Goal: Task Accomplishment & Management: Complete application form

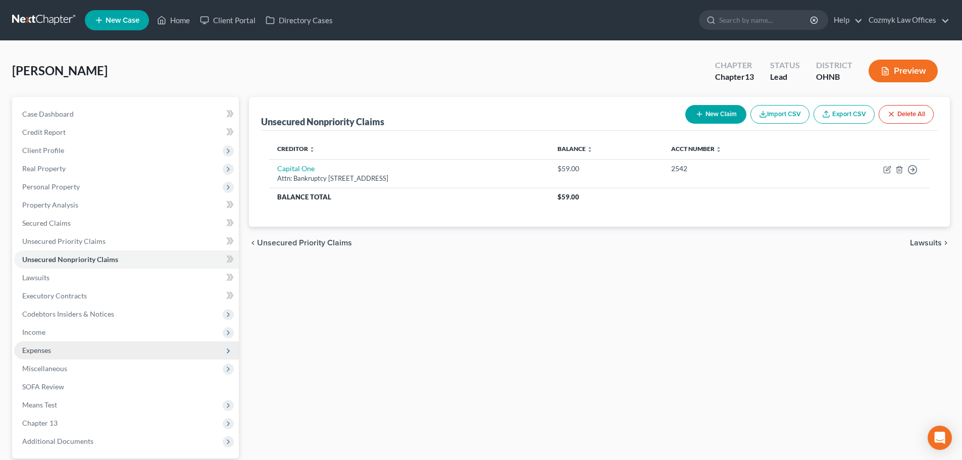
click at [82, 353] on span "Expenses" at bounding box center [126, 350] width 225 height 18
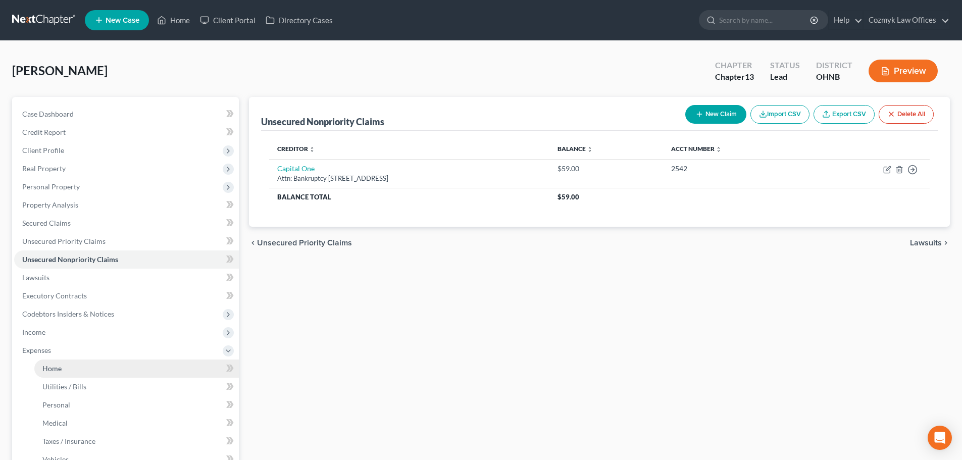
click at [84, 369] on link "Home" at bounding box center [136, 369] width 204 height 18
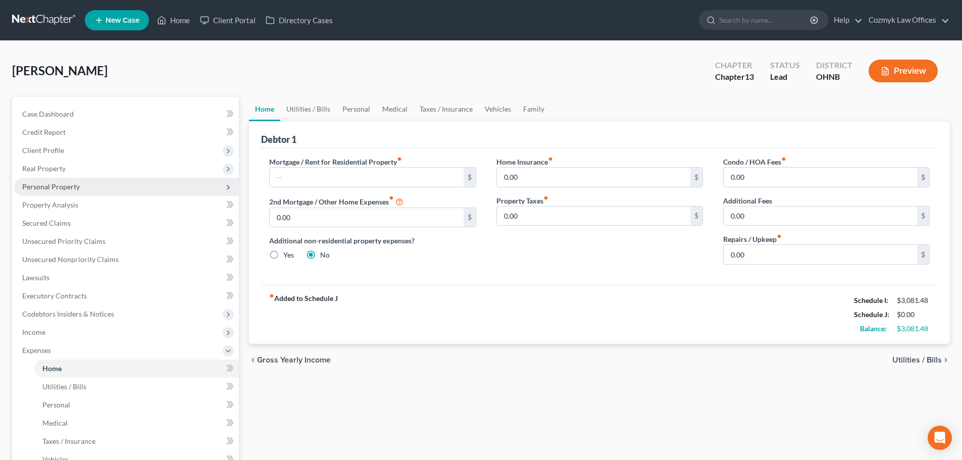
click at [59, 186] on span "Personal Property" at bounding box center [51, 186] width 58 height 9
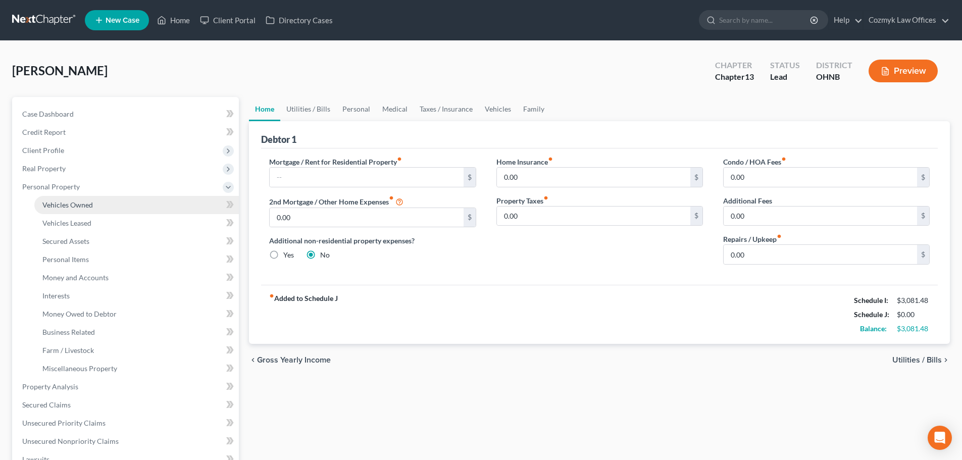
click at [66, 206] on span "Vehicles Owned" at bounding box center [67, 204] width 50 height 9
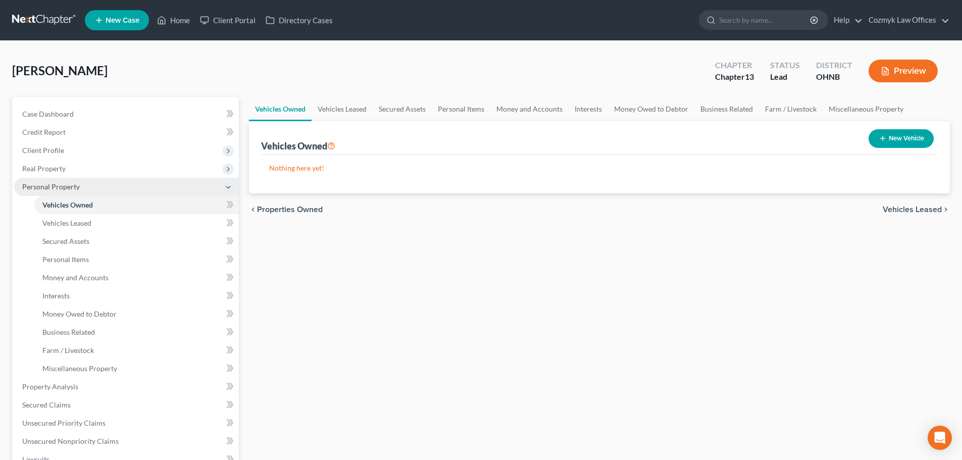
click at [62, 188] on span "Personal Property" at bounding box center [51, 186] width 58 height 9
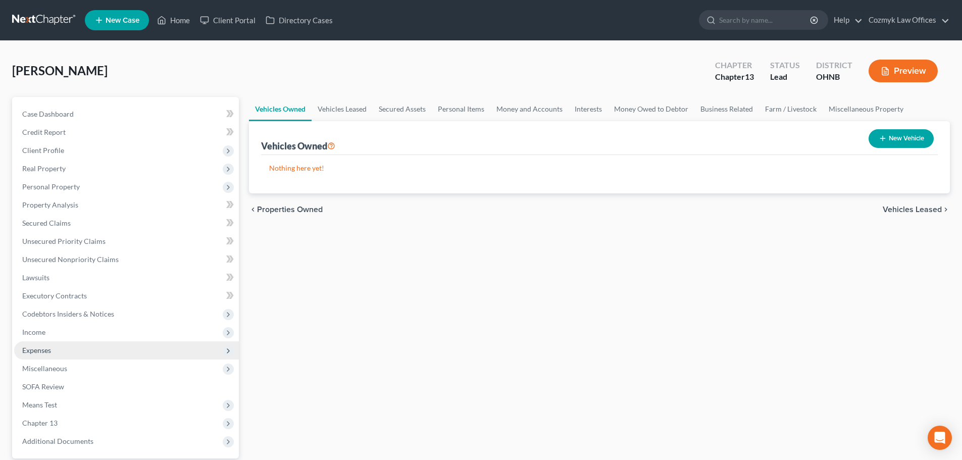
click at [44, 354] on span "Expenses" at bounding box center [126, 350] width 225 height 18
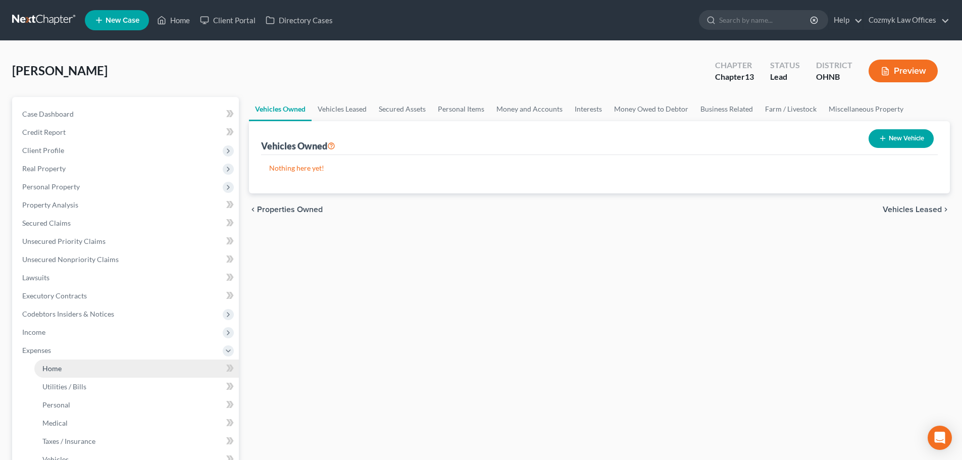
click at [45, 367] on span "Home" at bounding box center [51, 368] width 19 height 9
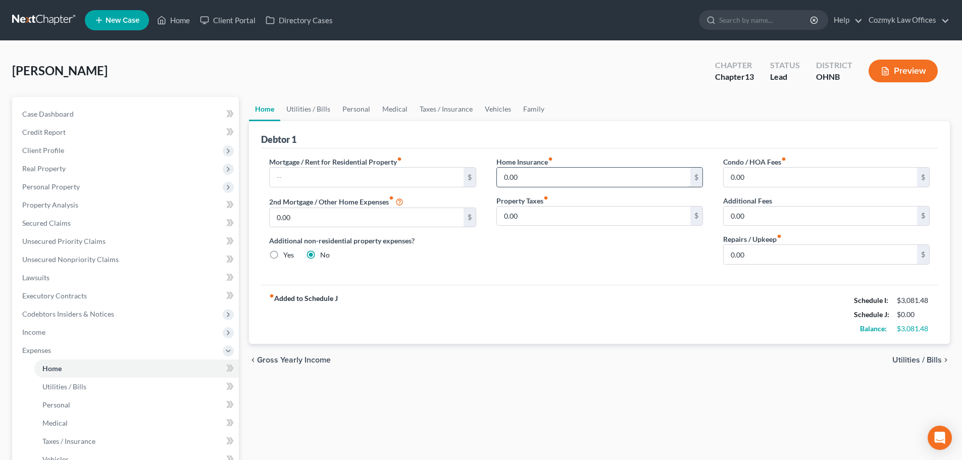
click at [669, 174] on input "0.00" at bounding box center [593, 177] width 193 height 19
type input "6"
type input "53"
click at [309, 113] on link "Utilities / Bills" at bounding box center [308, 109] width 56 height 24
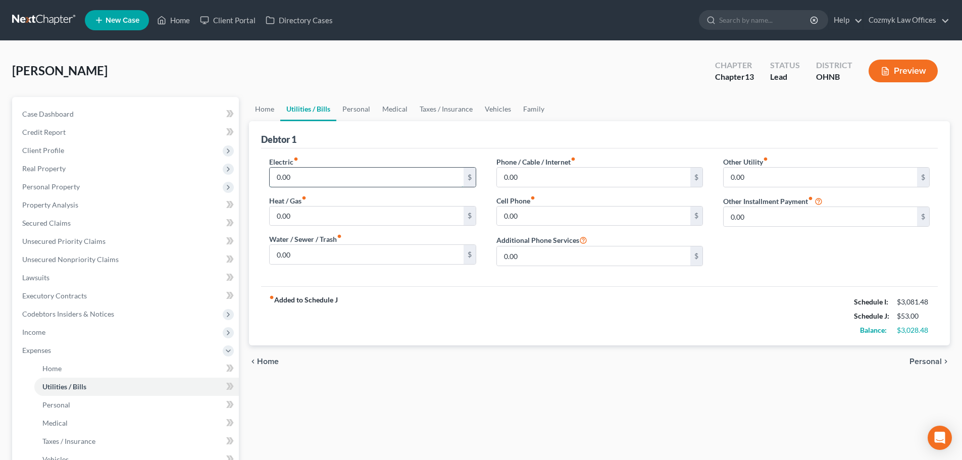
click at [311, 170] on input "0.00" at bounding box center [366, 177] width 193 height 19
type input "35"
type input "125"
type input "39"
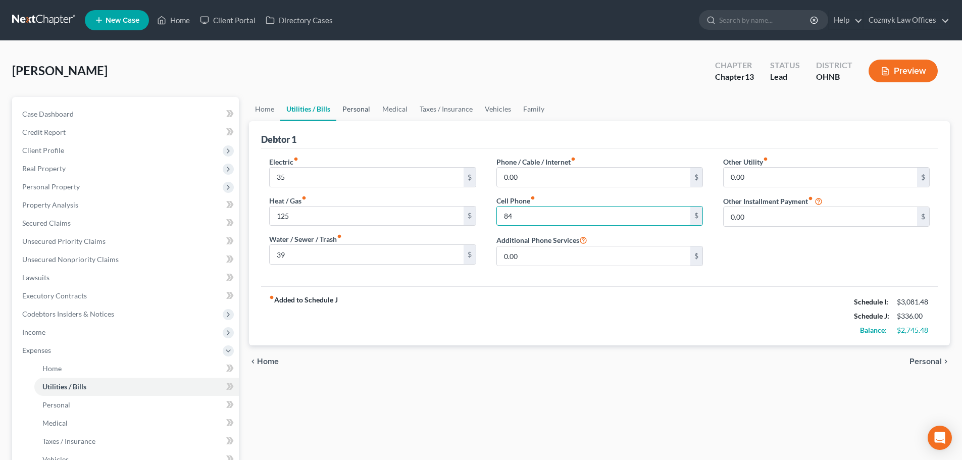
type input "84"
click at [349, 108] on link "Personal" at bounding box center [356, 109] width 40 height 24
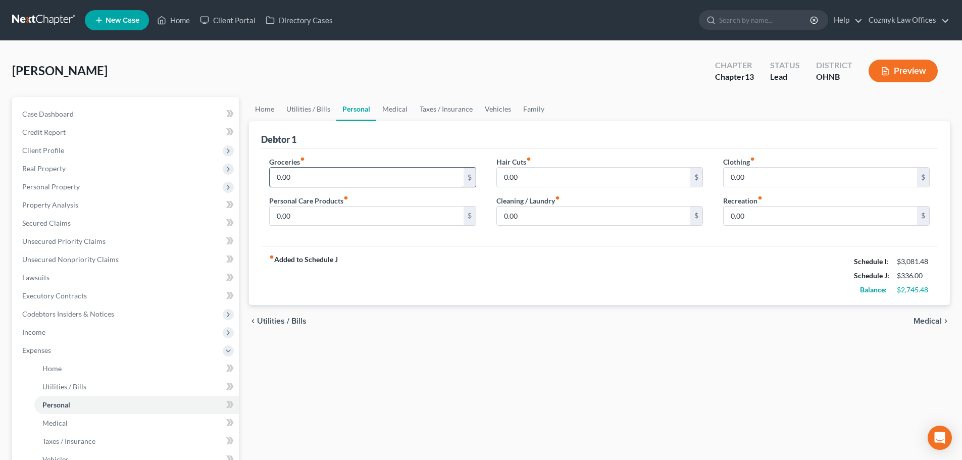
click at [307, 180] on input "0.00" at bounding box center [366, 177] width 193 height 19
type input "150"
click at [502, 111] on link "Vehicles" at bounding box center [498, 109] width 38 height 24
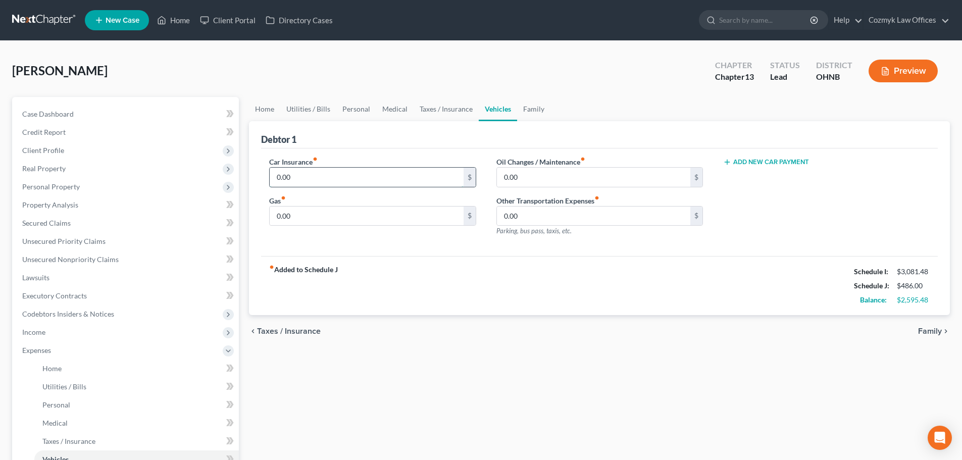
click at [311, 174] on input "0.00" at bounding box center [366, 177] width 193 height 19
click at [293, 220] on input "0.00" at bounding box center [366, 216] width 193 height 19
type input "160"
click at [49, 351] on span "Expenses" at bounding box center [36, 350] width 29 height 9
click at [56, 180] on span "Personal Property" at bounding box center [126, 187] width 225 height 18
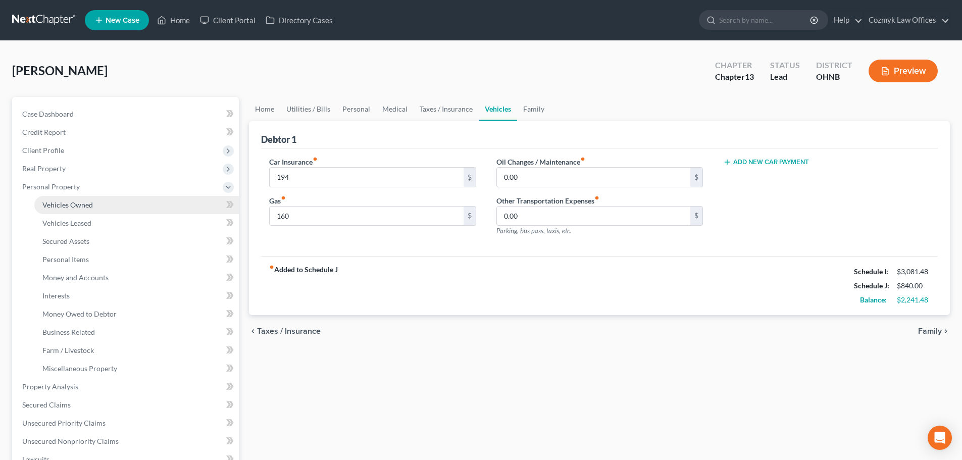
click at [63, 206] on span "Vehicles Owned" at bounding box center [67, 204] width 50 height 9
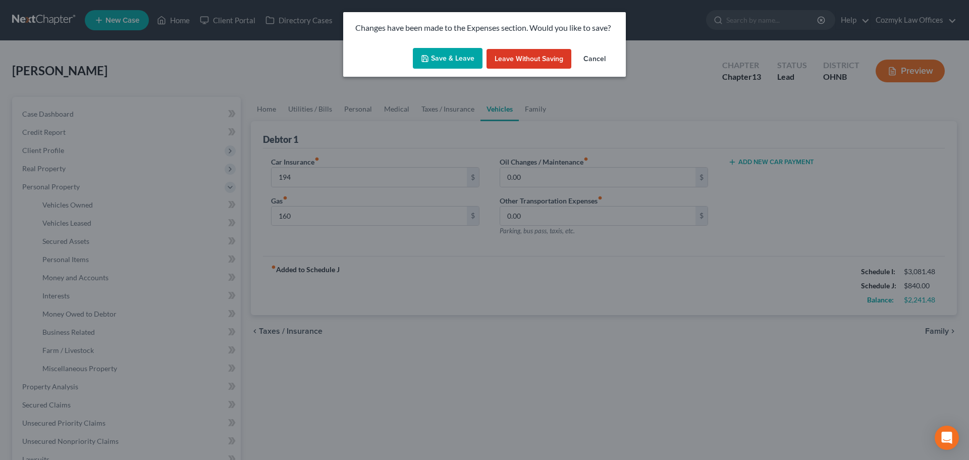
click at [465, 56] on button "Save & Leave" at bounding box center [448, 58] width 70 height 21
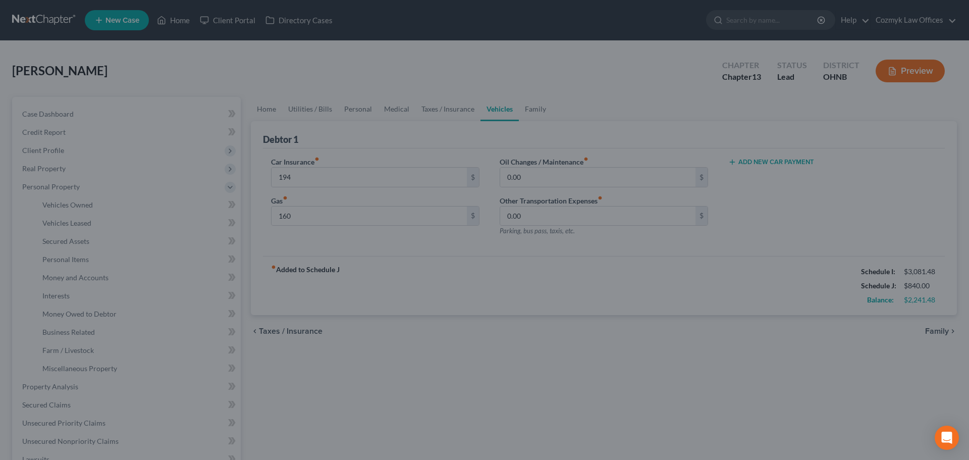
type input "194.00"
type input "160.00"
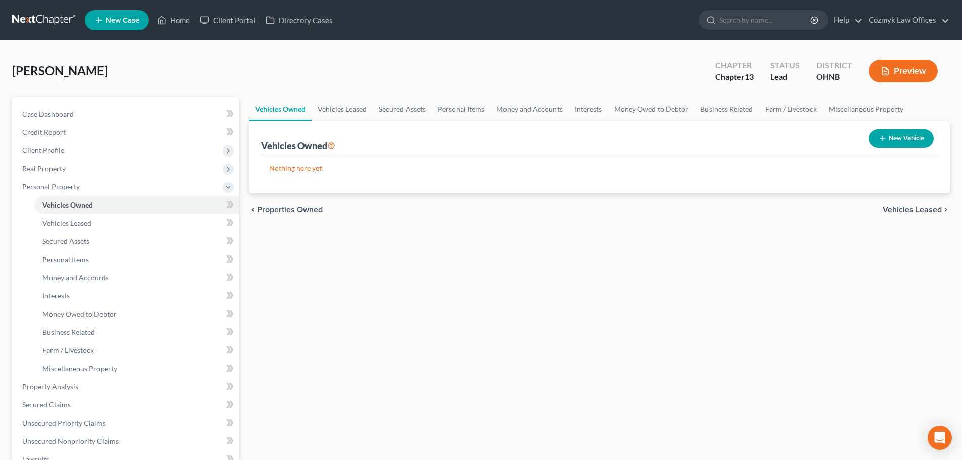
click at [907, 137] on button "New Vehicle" at bounding box center [900, 138] width 65 height 19
select select "0"
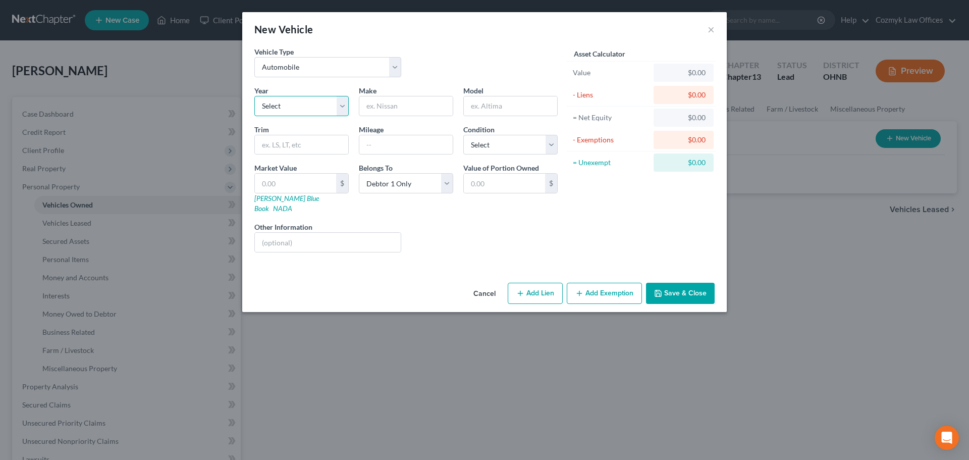
click at [293, 111] on select "Select 2026 2025 2024 2023 2022 2021 2020 2019 2018 2017 2016 2015 2014 2013 20…" at bounding box center [301, 106] width 94 height 20
select select "17"
click at [254, 96] on select "Select 2026 2025 2024 2023 2022 2021 2020 2019 2018 2017 2016 2015 2014 2013 20…" at bounding box center [301, 106] width 94 height 20
type input "Ford"
type input "Escape"
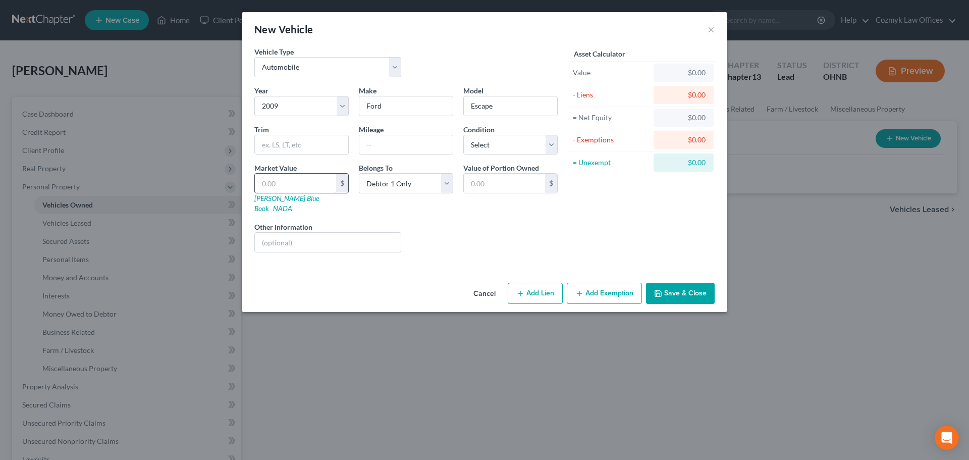
click at [273, 187] on input "text" at bounding box center [295, 183] width 81 height 19
type input "1"
type input "1.00"
type input "17"
type input "17.00"
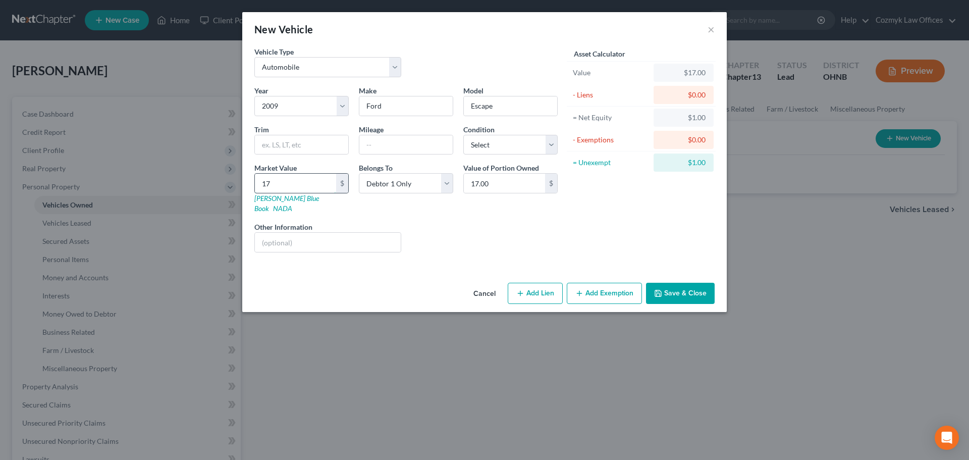
type input "179"
type input "179.00"
type input "1790"
type input "1,790.00"
type input "1,790"
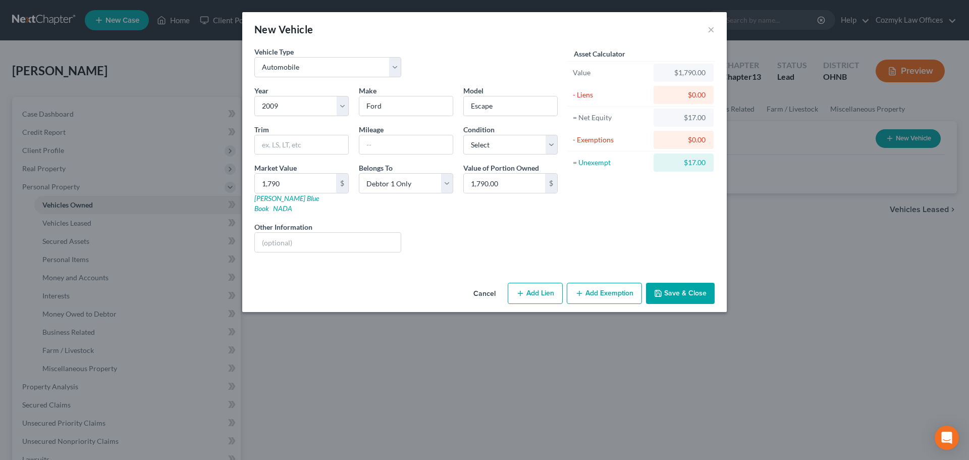
click at [621, 283] on button "Add Exemption" at bounding box center [604, 293] width 75 height 21
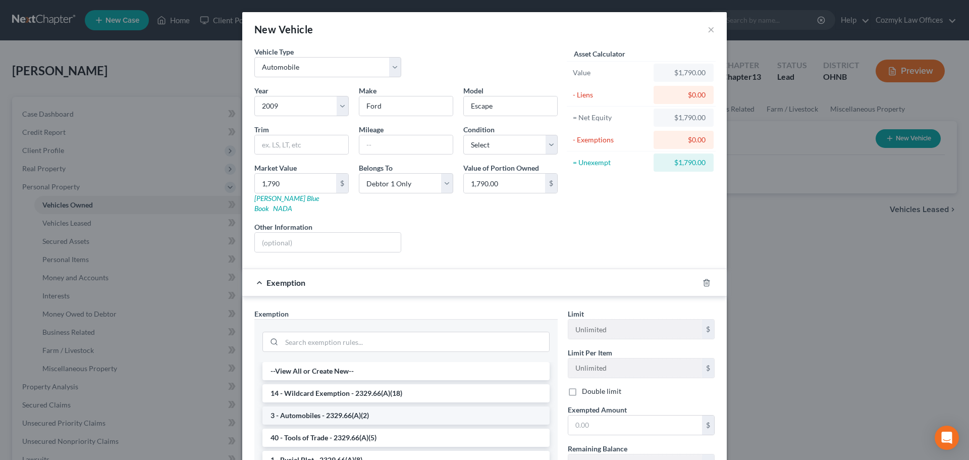
click at [431, 407] on li "3 - Automobiles - 2329.66(A)(2)" at bounding box center [406, 415] width 287 height 18
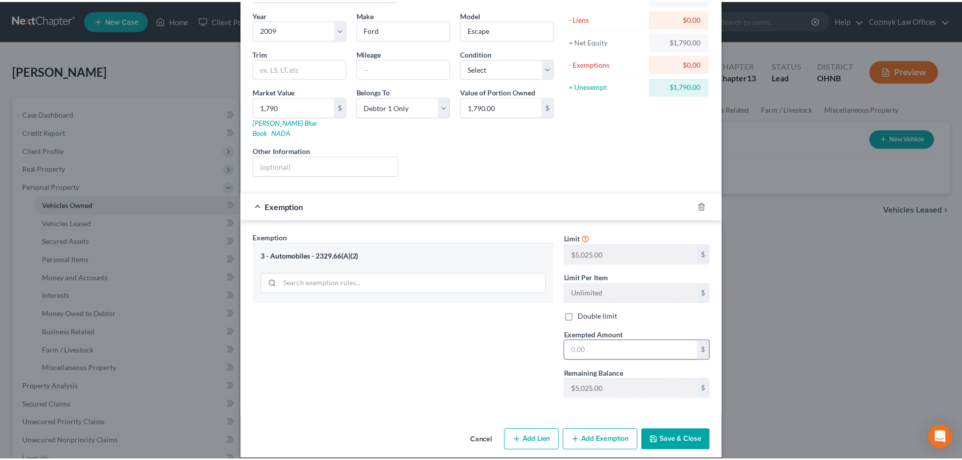
scroll to position [77, 0]
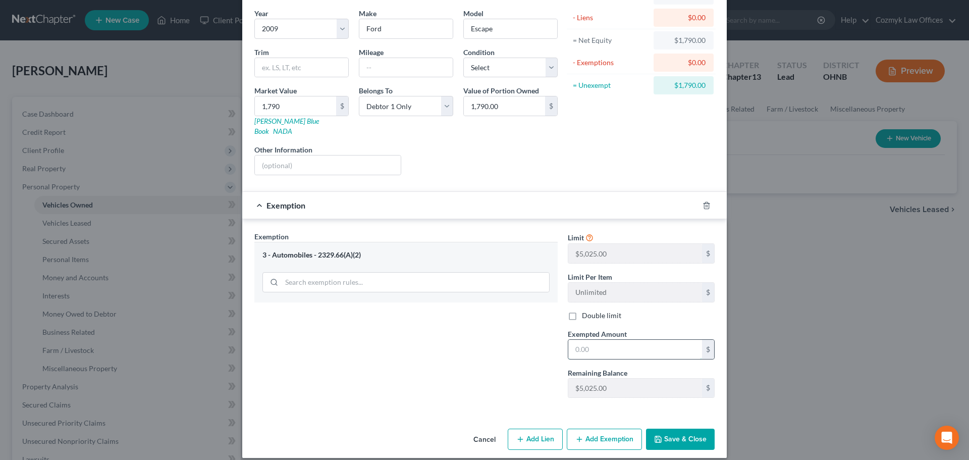
click at [616, 340] on input "text" at bounding box center [636, 349] width 134 height 19
type input "1,790"
click at [659, 435] on icon "button" at bounding box center [658, 439] width 8 height 8
